Goal: Task Accomplishment & Management: Manage account settings

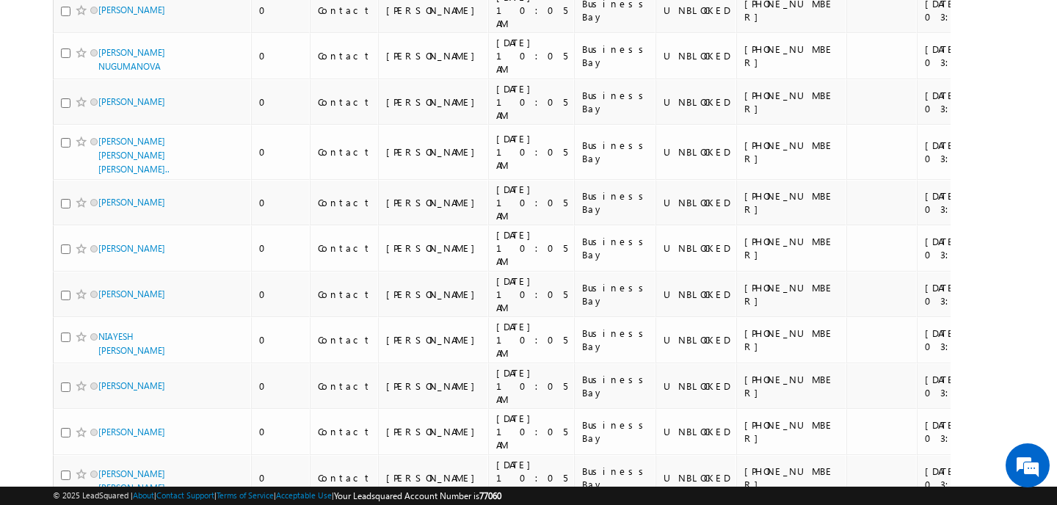
scroll to position [3711, 0]
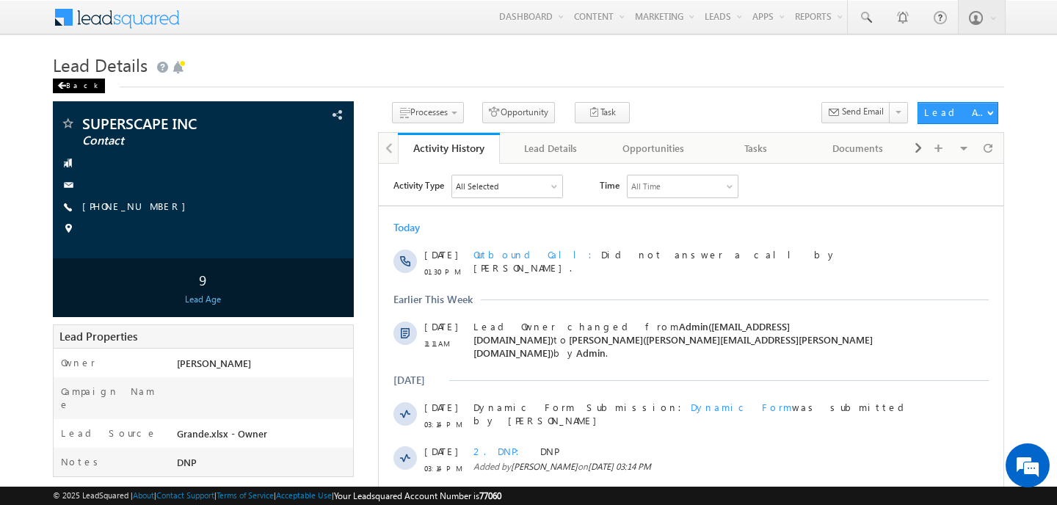
click at [68, 87] on div "Back" at bounding box center [79, 86] width 52 height 15
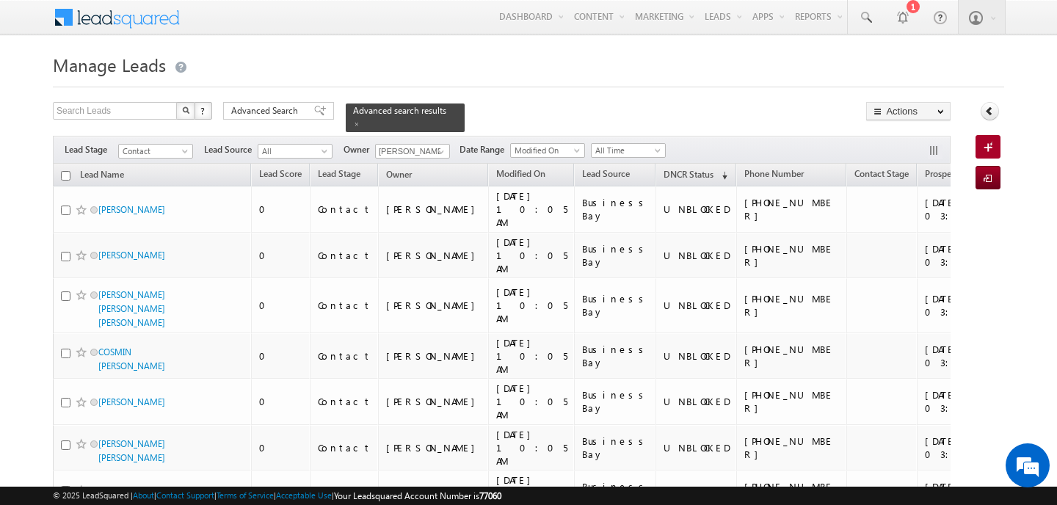
click at [68, 171] on input "checkbox" at bounding box center [66, 176] width 10 height 10
checkbox input "true"
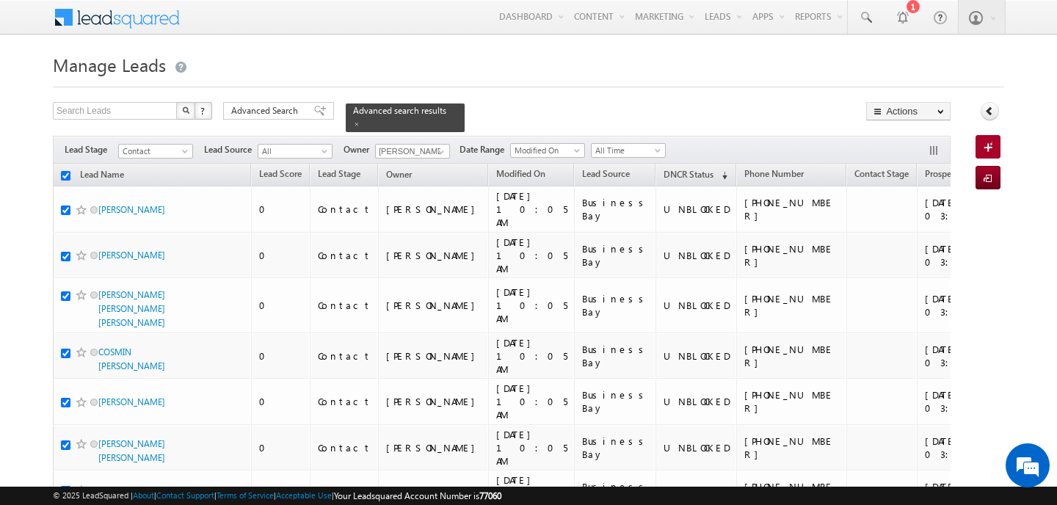
checkbox input "true"
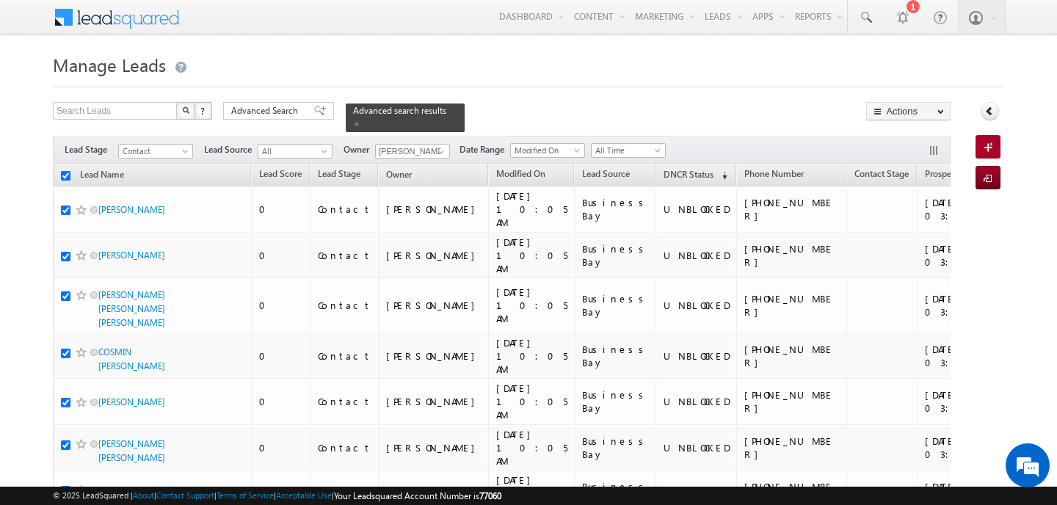
checkbox input "true"
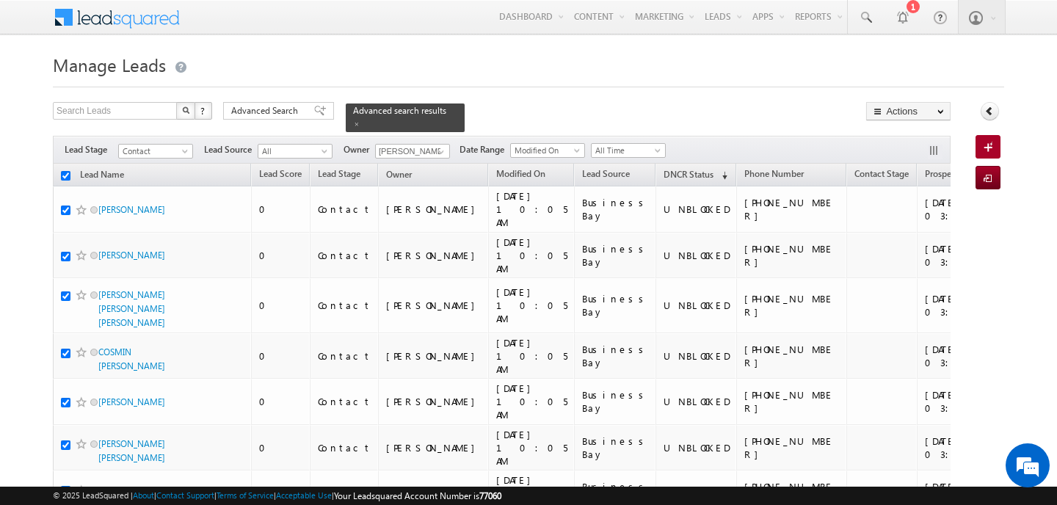
checkbox input "true"
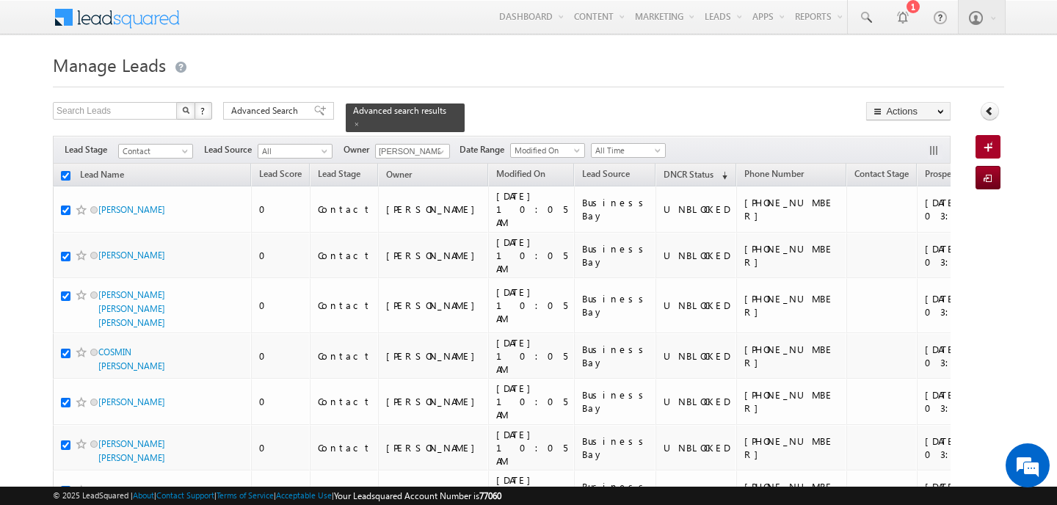
checkbox input "true"
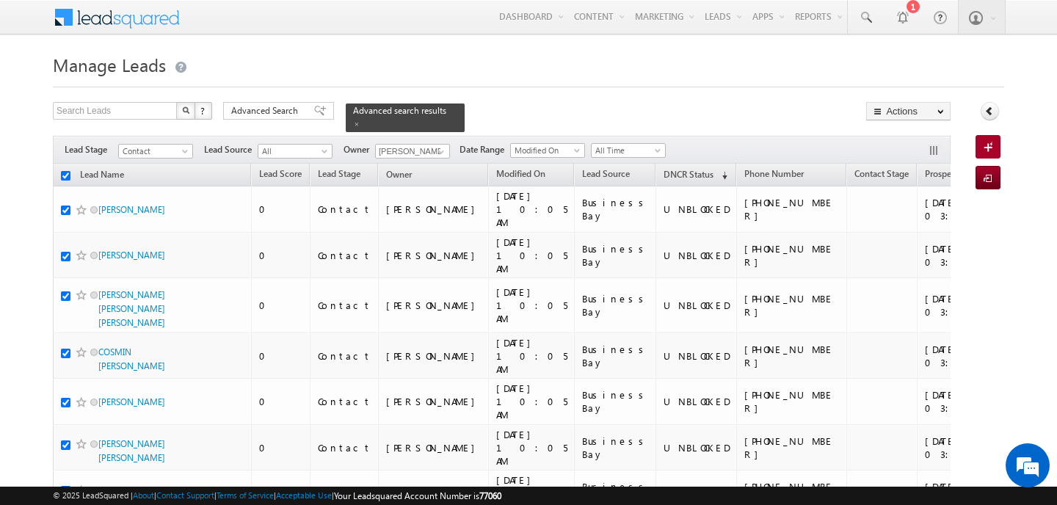
checkbox input "true"
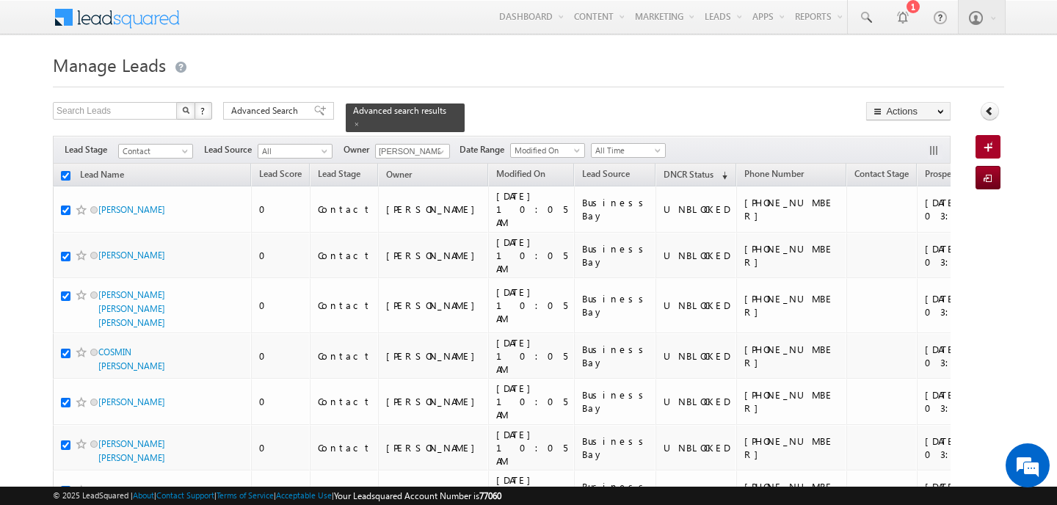
checkbox input "true"
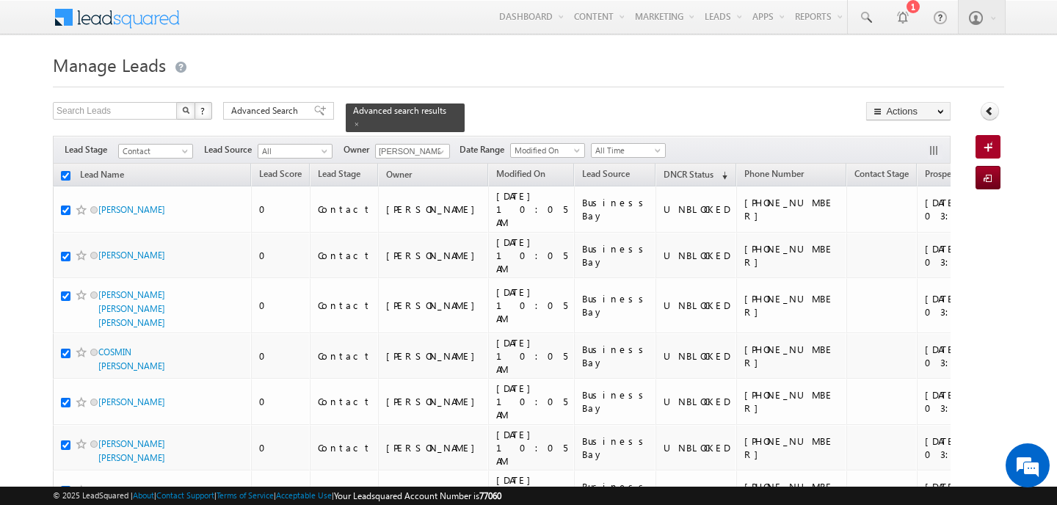
checkbox input "true"
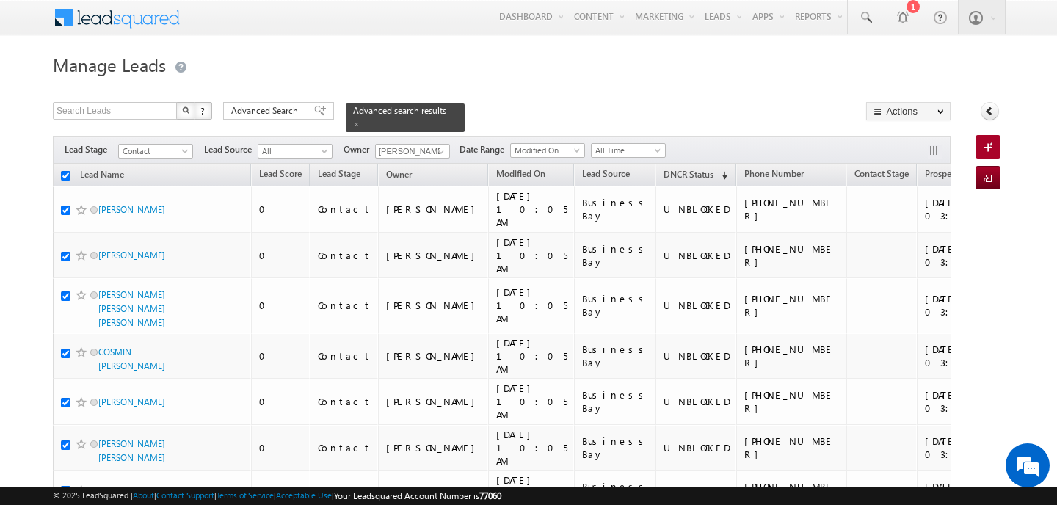
checkbox input "true"
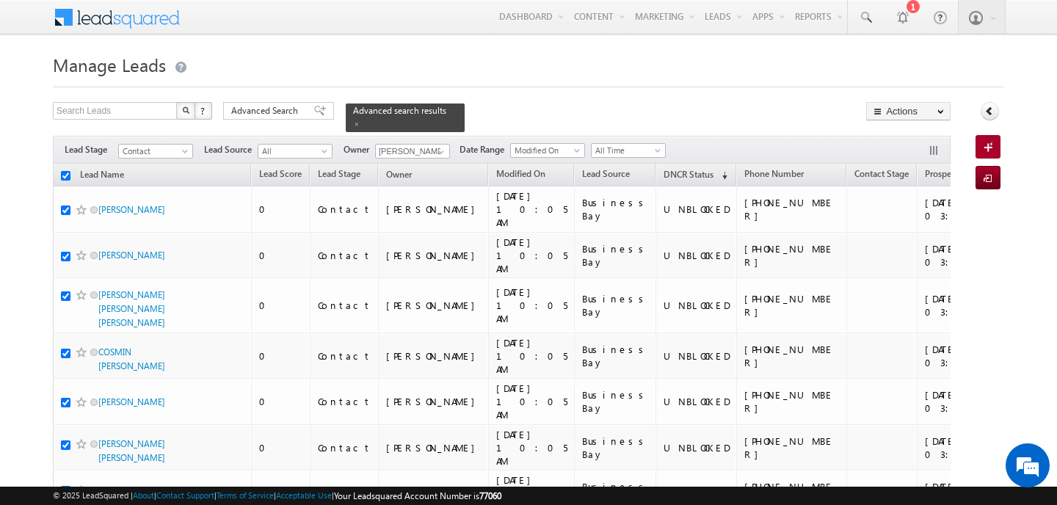
checkbox input "true"
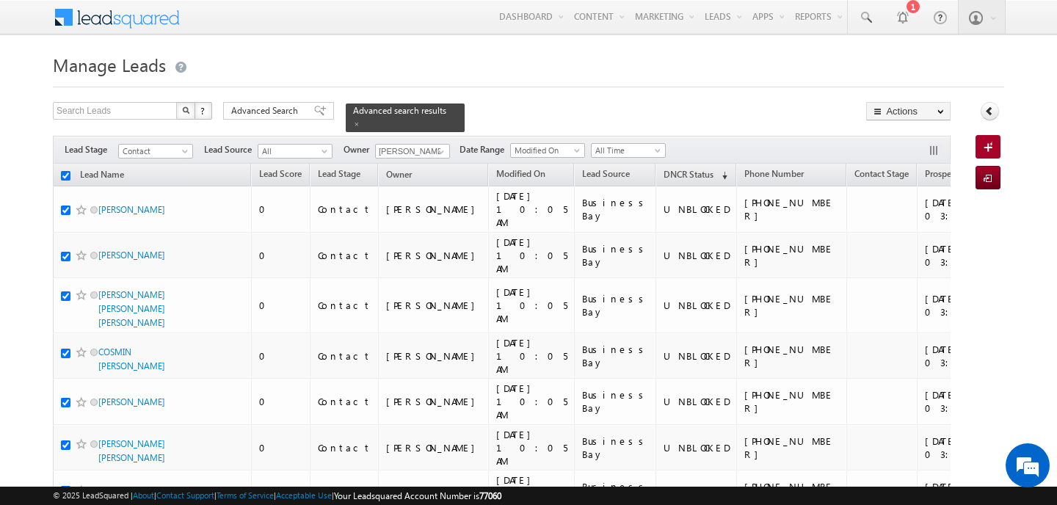
checkbox input "true"
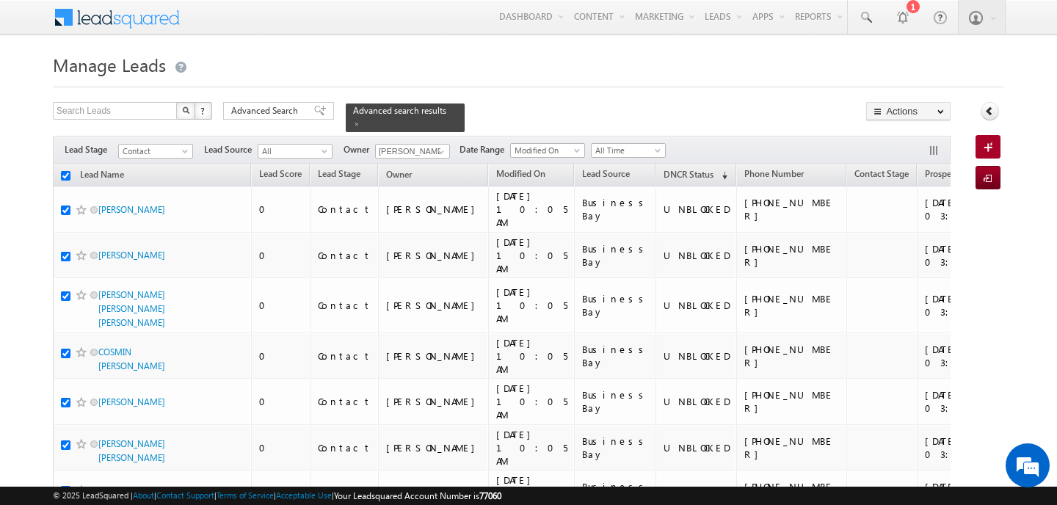
checkbox input "true"
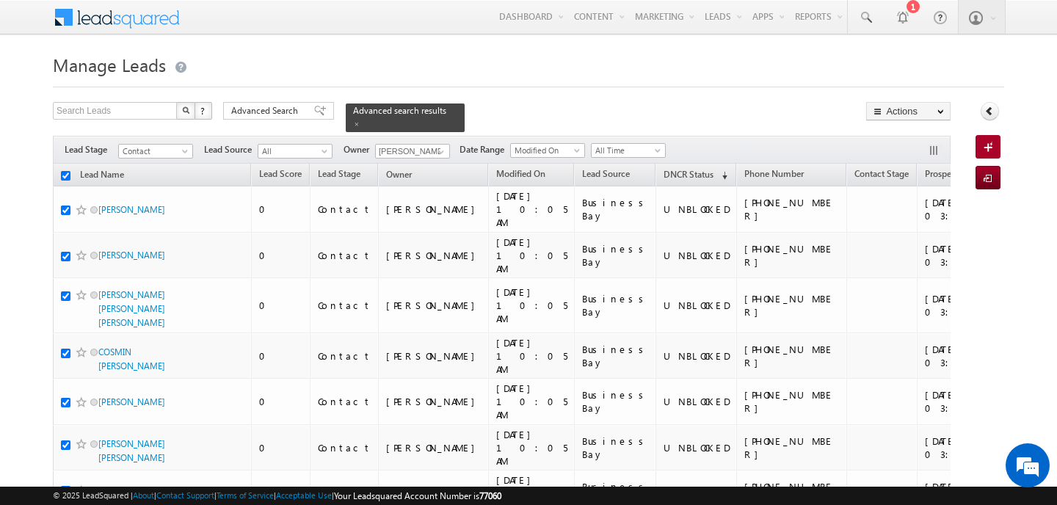
checkbox input "true"
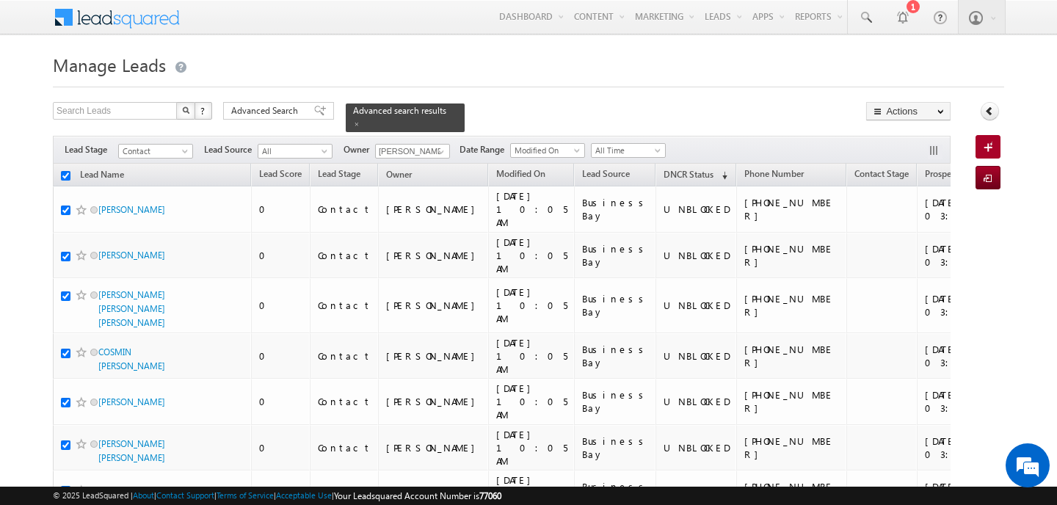
checkbox input "true"
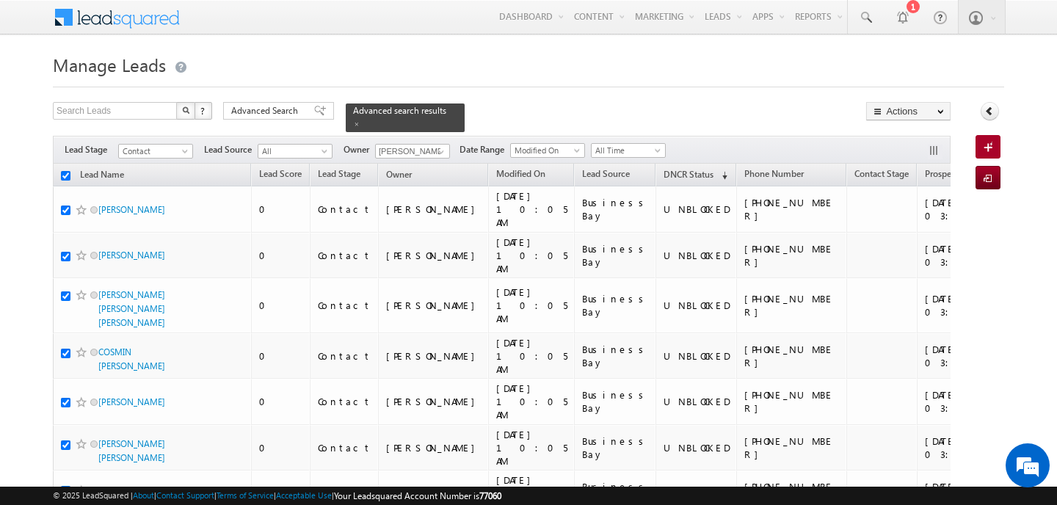
checkbox input "true"
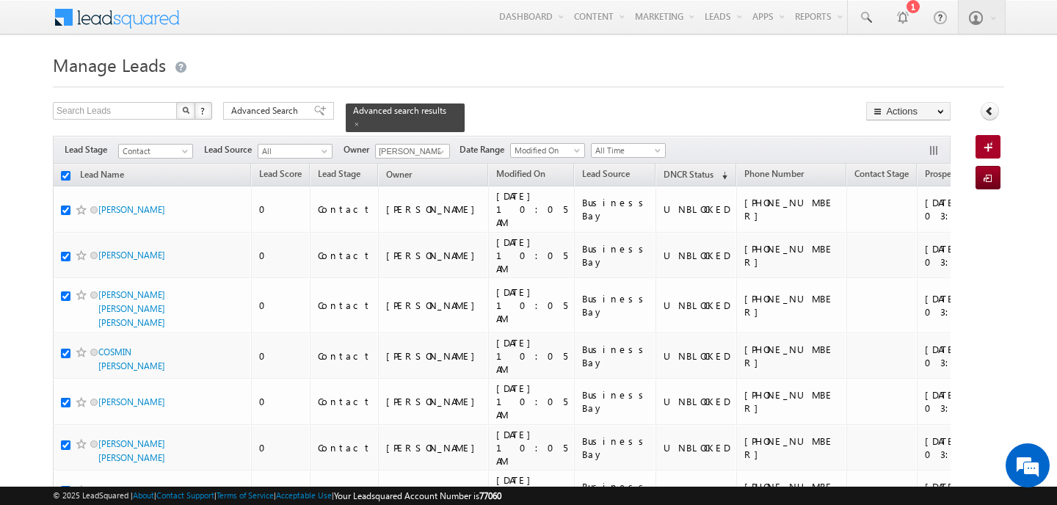
checkbox input "true"
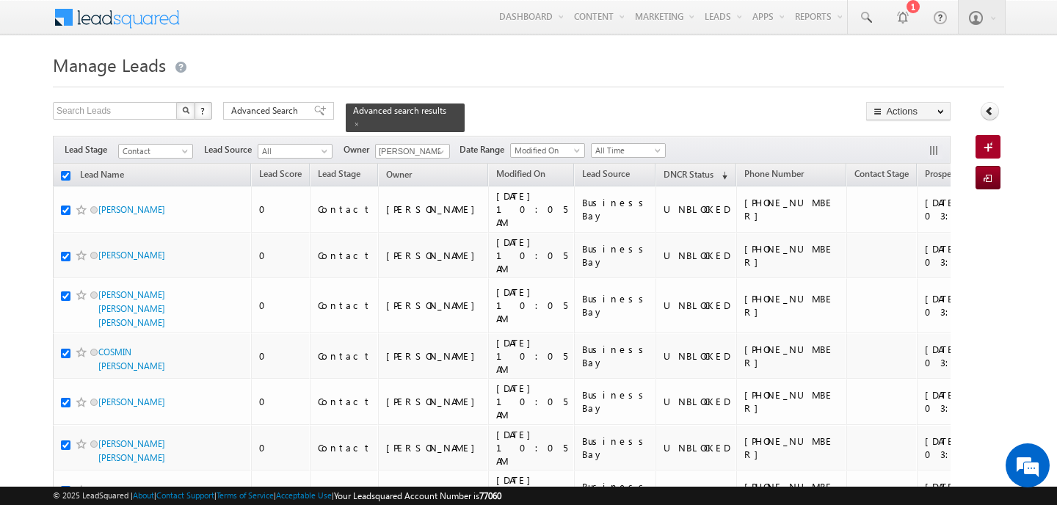
checkbox input "true"
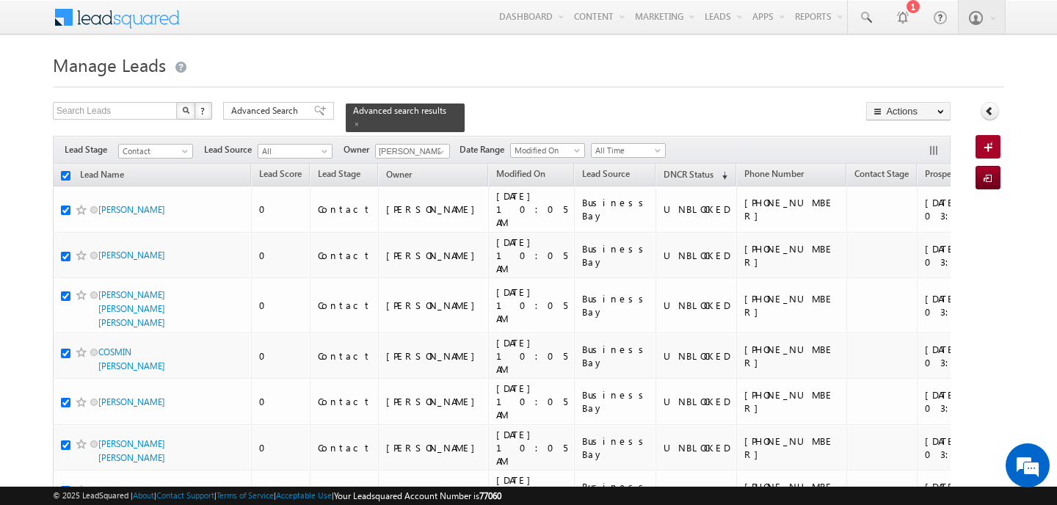
checkbox input "true"
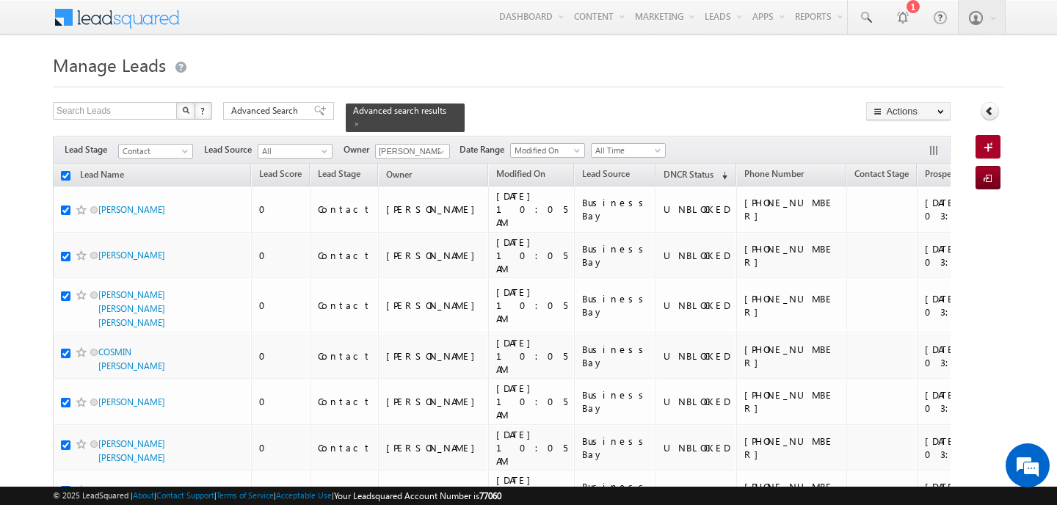
checkbox input "true"
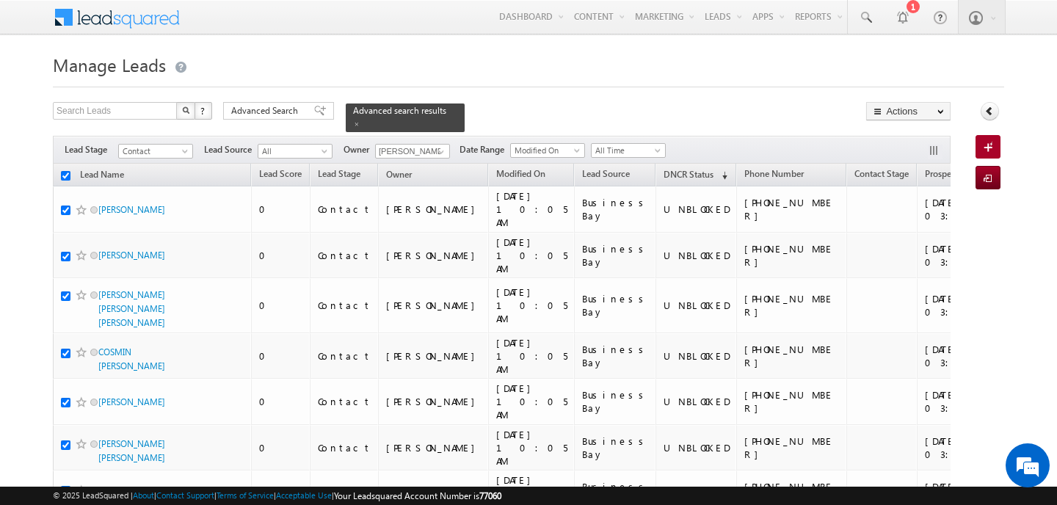
checkbox input "true"
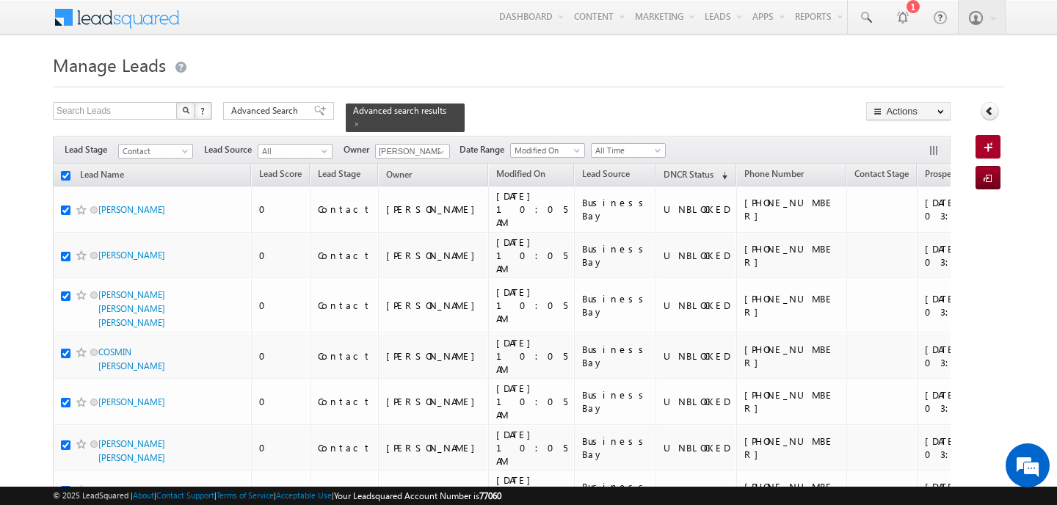
checkbox input "true"
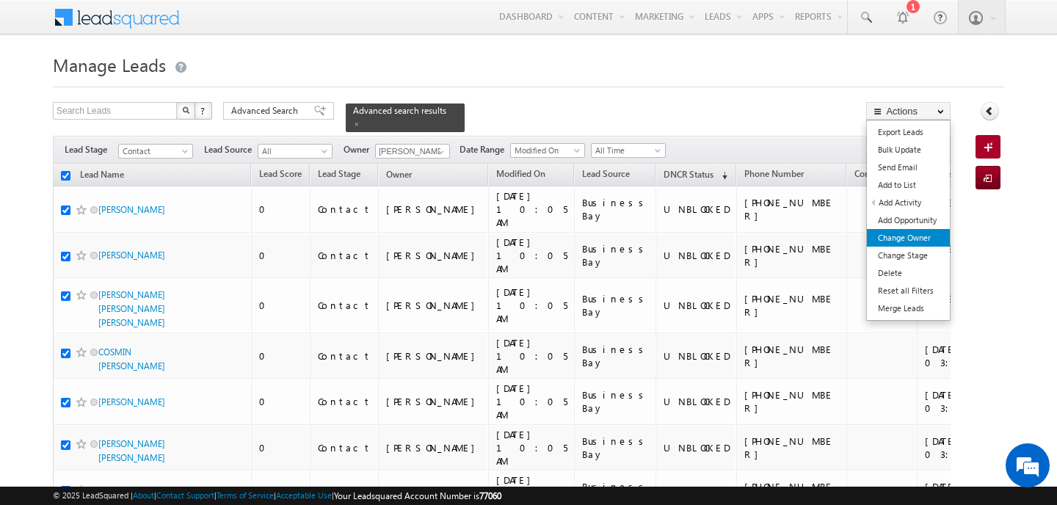
click at [902, 242] on link "Change Owner" at bounding box center [908, 238] width 83 height 18
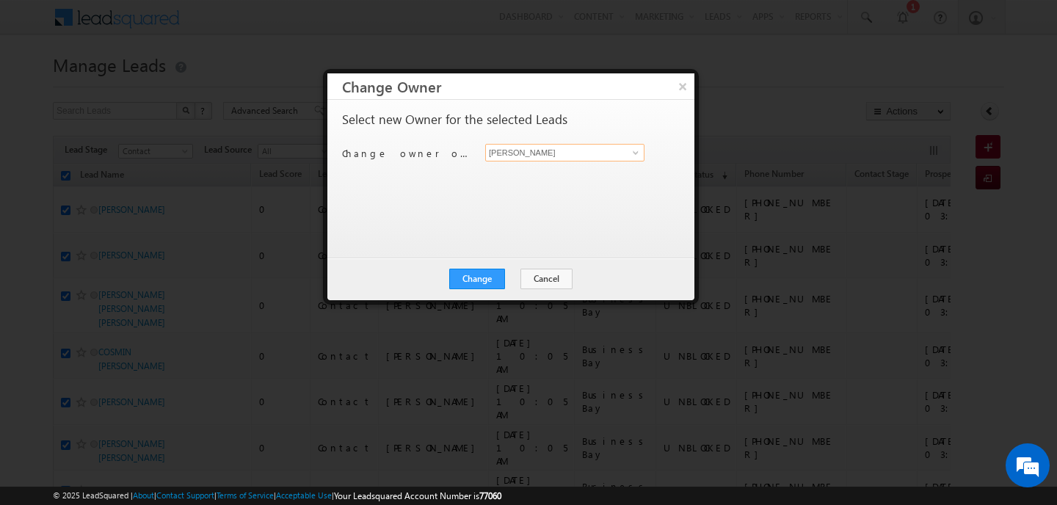
click at [534, 147] on input "[PERSON_NAME]" at bounding box center [564, 153] width 159 height 18
click at [529, 167] on link "Pratyush kuanr pratyush.kuanr@indglobal.ae" at bounding box center [564, 175] width 159 height 28
type input "Pratyush kuanr"
click at [481, 280] on button "Change" at bounding box center [477, 279] width 56 height 21
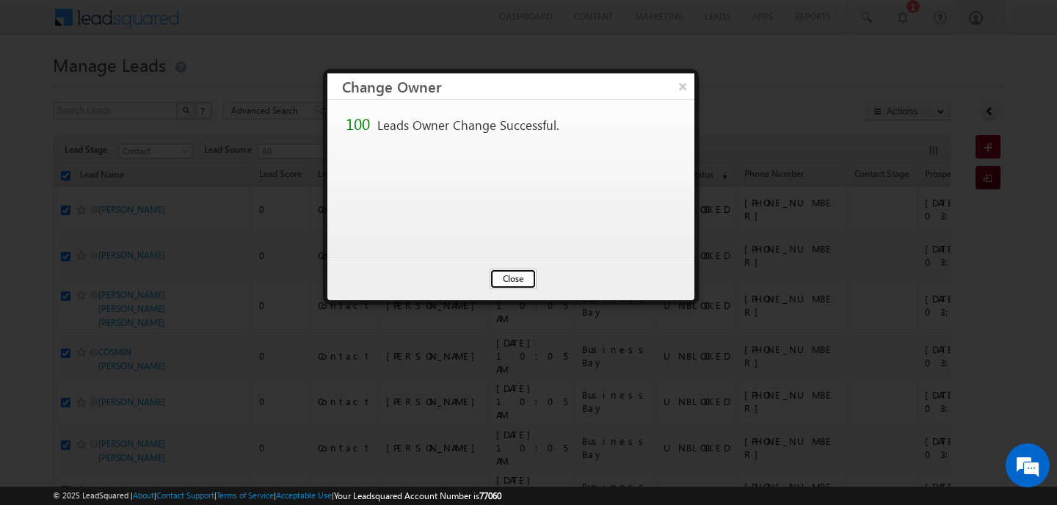
click at [520, 272] on button "Close" at bounding box center [513, 279] width 47 height 21
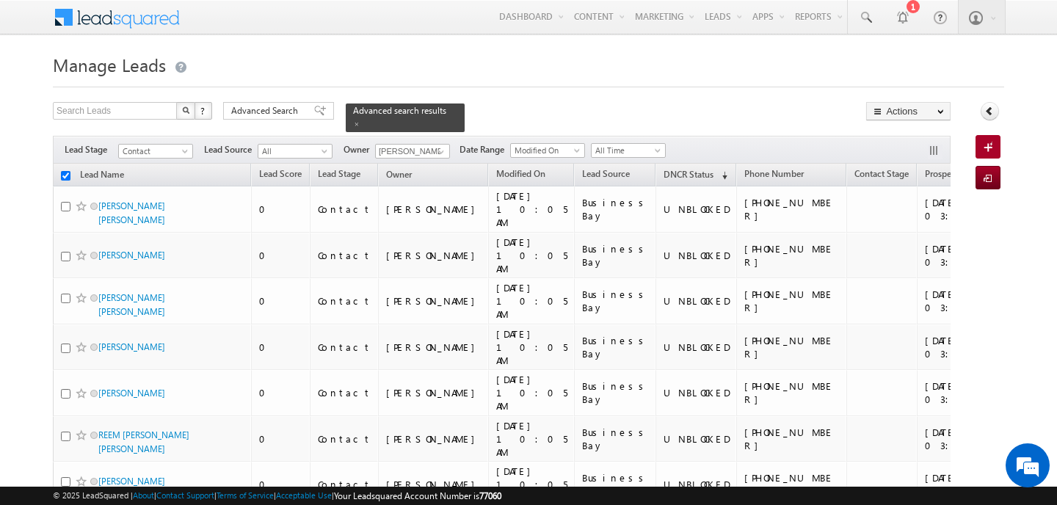
checkbox input "false"
